Goal: Task Accomplishment & Management: Manage account settings

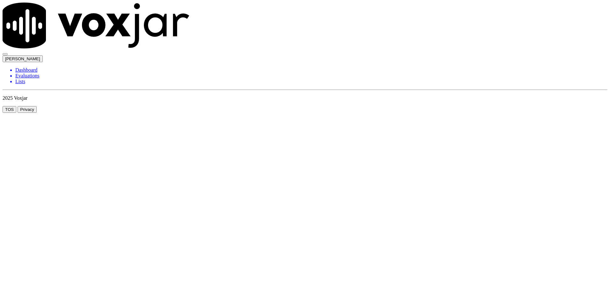
click at [37, 67] on li "Dashboard" at bounding box center [311, 70] width 592 height 6
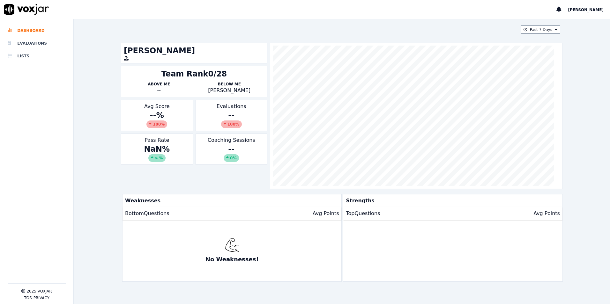
click at [588, 13] on div "[PERSON_NAME]" at bounding box center [584, 9] width 54 height 19
click at [590, 9] on span "[PERSON_NAME]" at bounding box center [586, 10] width 36 height 4
click at [564, 16] on div "Log out" at bounding box center [571, 21] width 71 height 13
click at [564, 25] on div "Log out" at bounding box center [572, 21] width 68 height 10
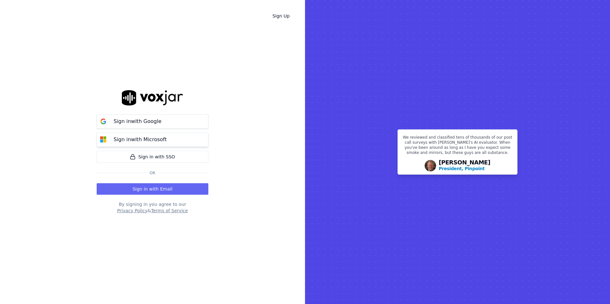
click at [146, 134] on button "Sign in with Microsoft" at bounding box center [153, 140] width 112 height 14
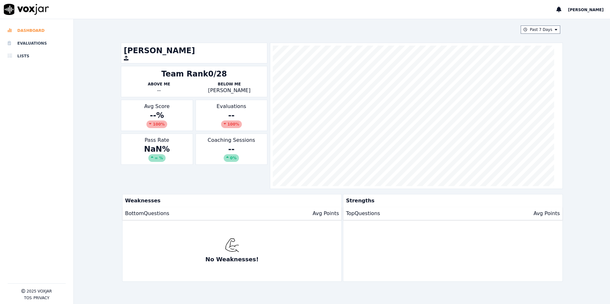
click at [29, 37] on li "Dashboard" at bounding box center [37, 30] width 58 height 13
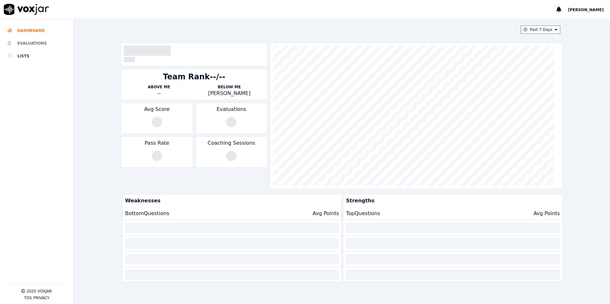
click at [26, 43] on li "Evaluations" at bounding box center [37, 43] width 58 height 13
